Goal: Task Accomplishment & Management: Complete application form

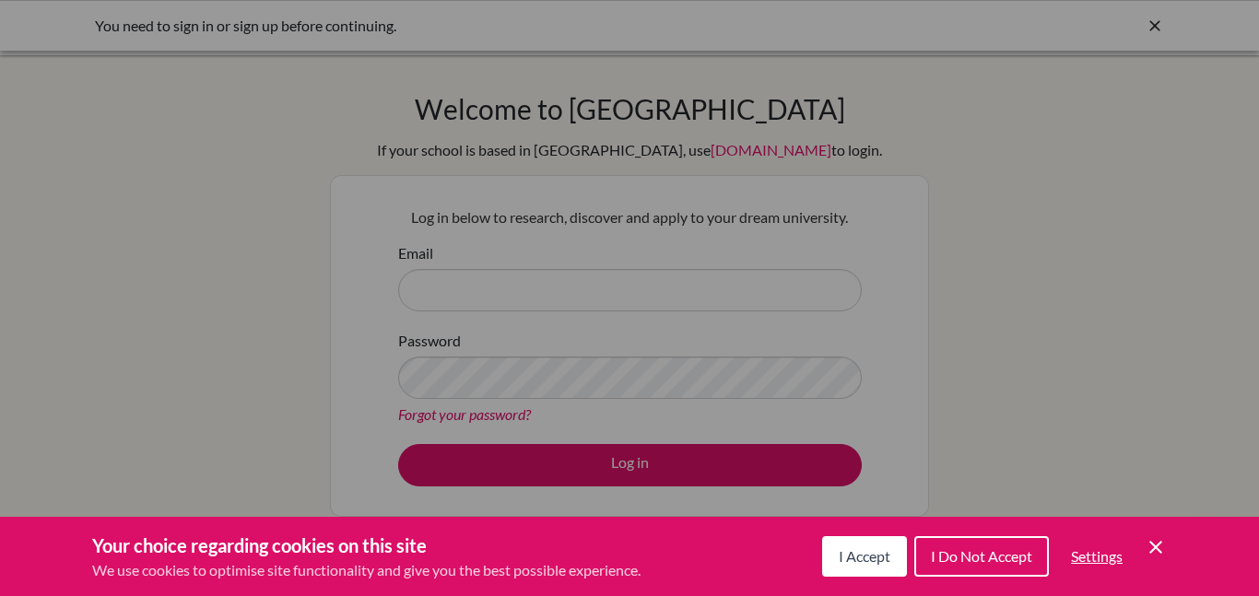
click at [845, 547] on span "I Accept" at bounding box center [865, 556] width 52 height 18
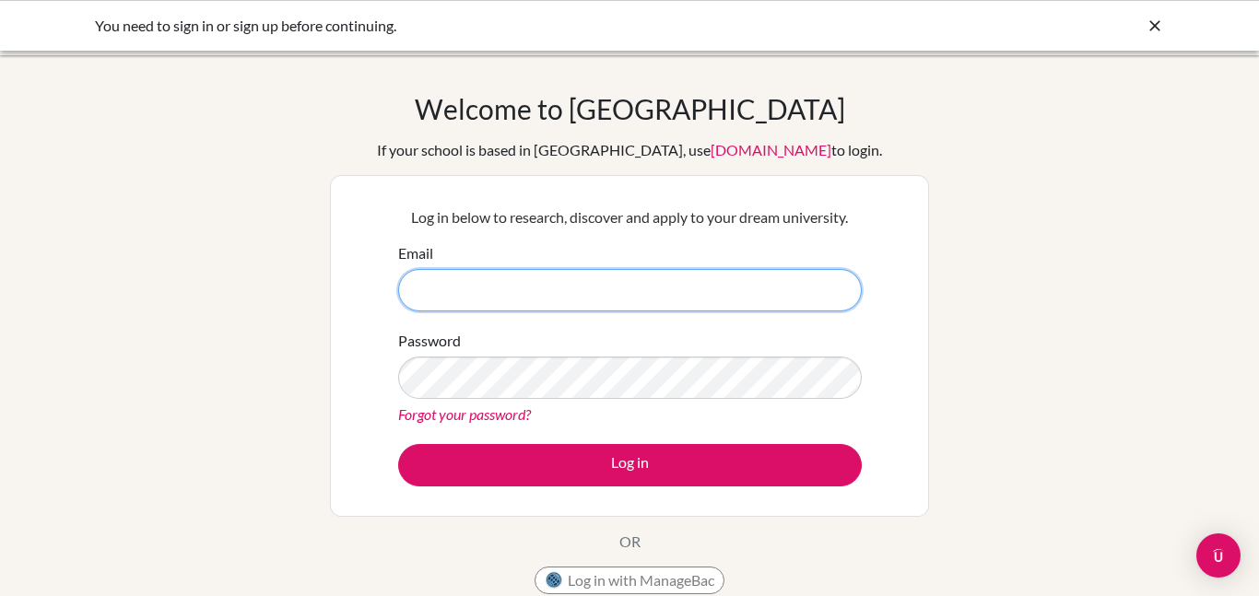
click at [673, 289] on input "Email" at bounding box center [629, 290] width 463 height 42
type input "s"
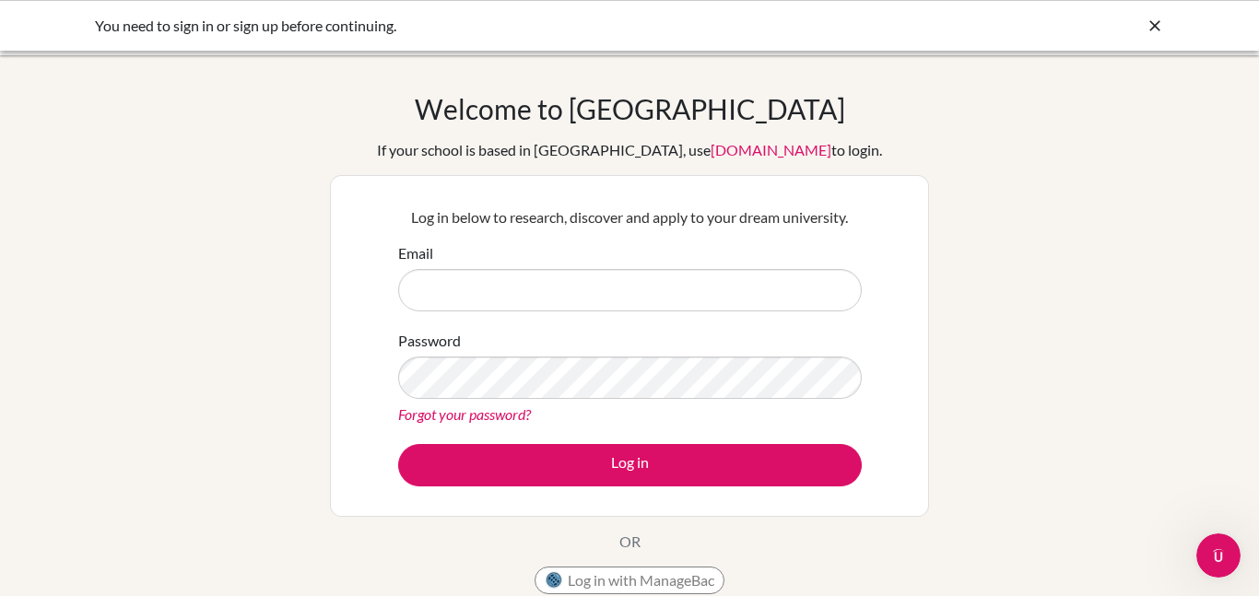
click at [1158, 32] on icon at bounding box center [1154, 26] width 18 height 18
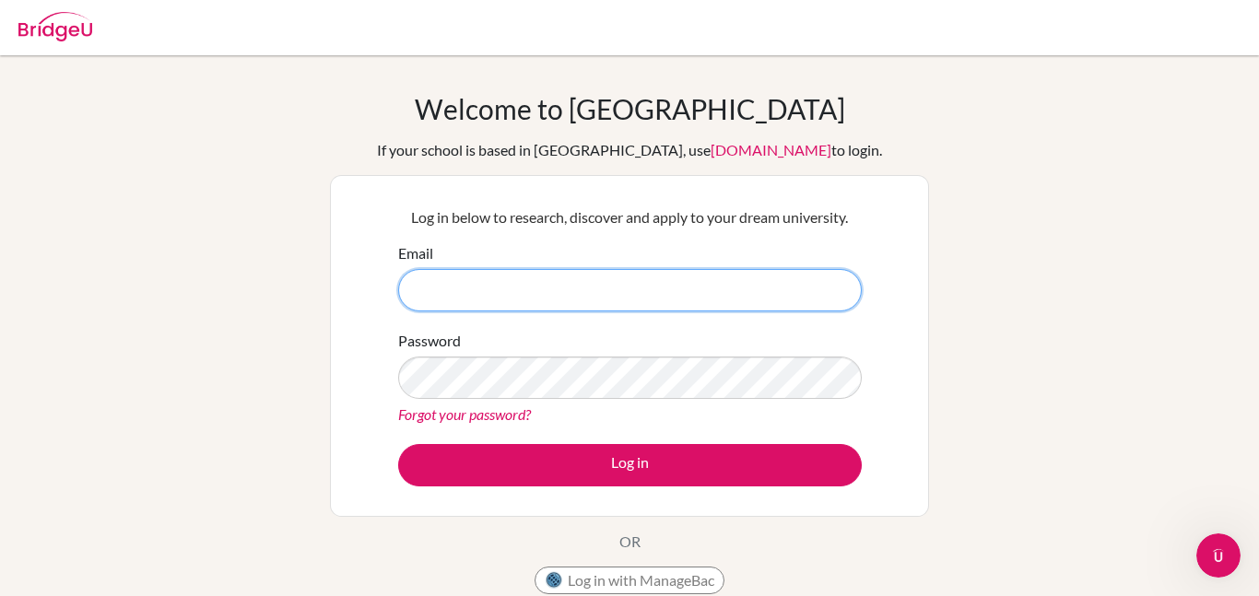
click at [596, 291] on input "Email" at bounding box center [629, 290] width 463 height 42
type input "s"
type input "q"
type input "j"
type input "h"
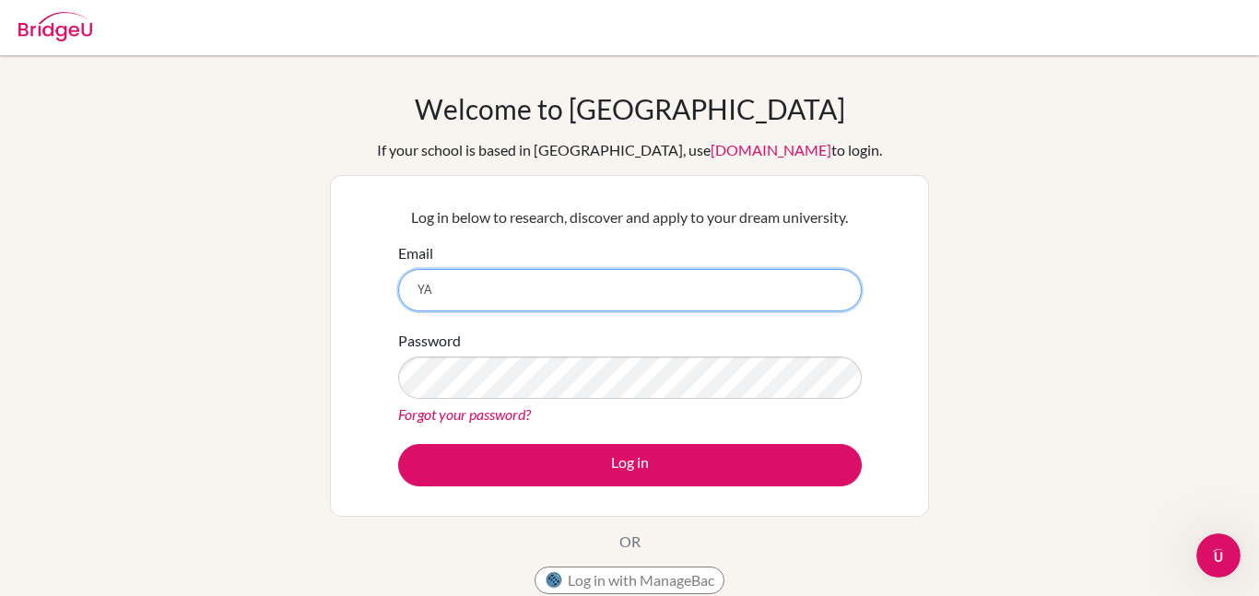
type input "Y"
type input "ldllttttttldllttttttldlltldllttbybtmtloyhyghot"
click at [584, 285] on input "ldllttttttldllttttttldlltldllttbybtmtloyhyghot" at bounding box center [629, 290] width 463 height 42
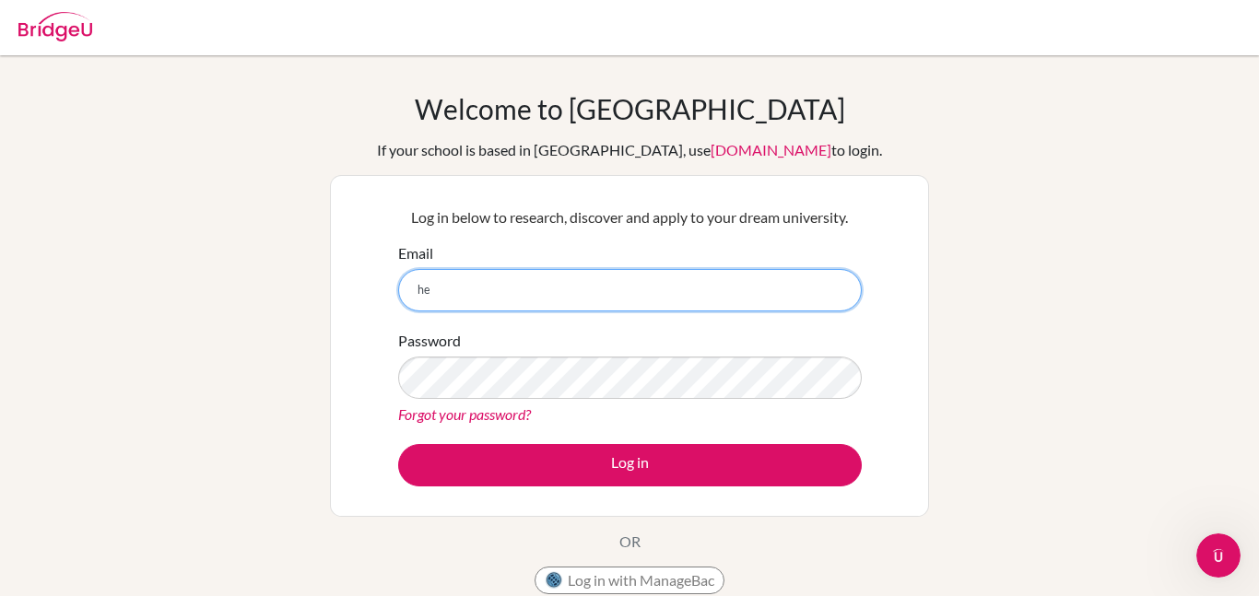
type input "h"
